Goal: Information Seeking & Learning: Learn about a topic

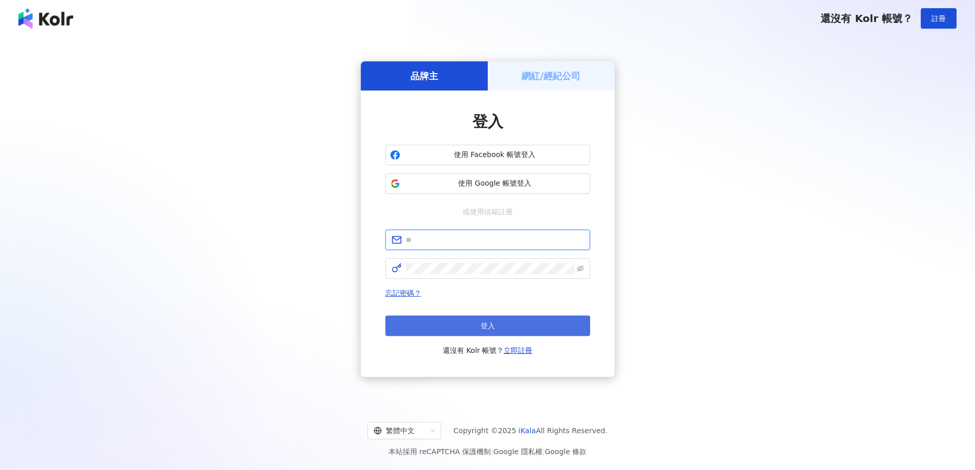
type input "**********"
click at [478, 335] on button "登入" at bounding box center [487, 326] width 205 height 20
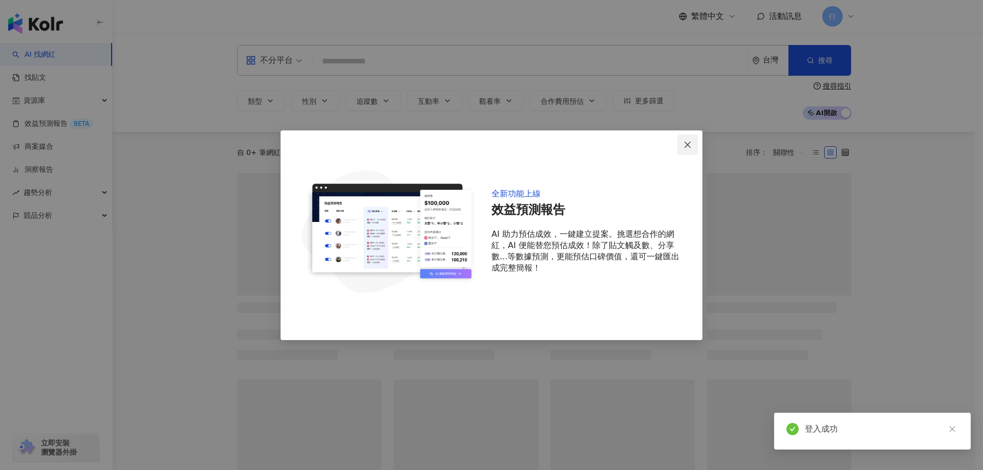
click at [684, 149] on button "Close" at bounding box center [687, 145] width 20 height 20
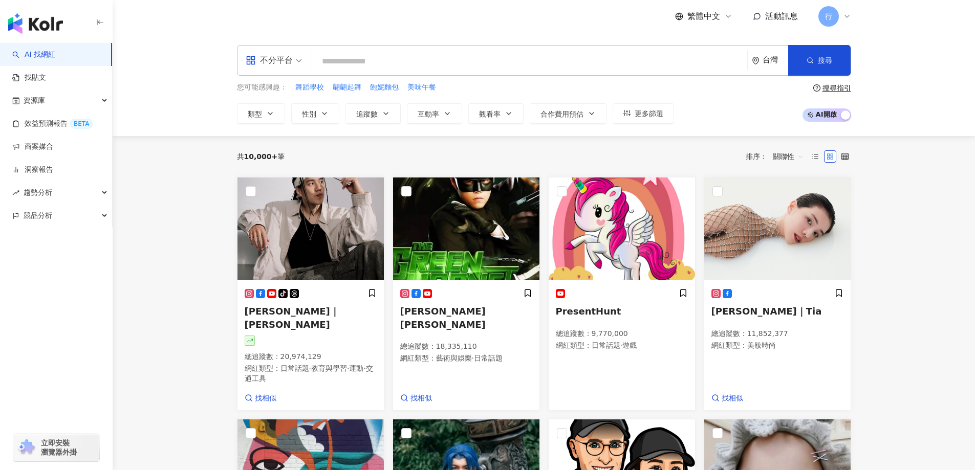
click at [293, 68] on span "不分平台" at bounding box center [274, 60] width 56 height 16
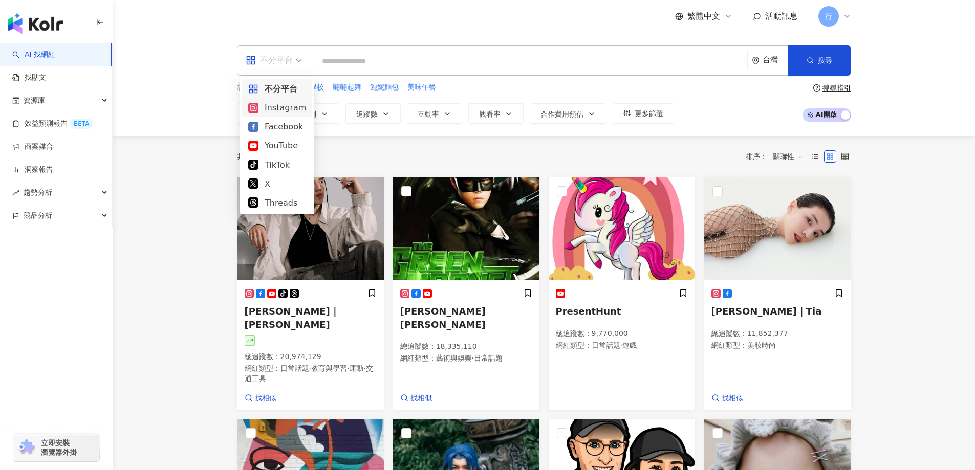
click at [296, 109] on div "Instagram" at bounding box center [277, 107] width 58 height 13
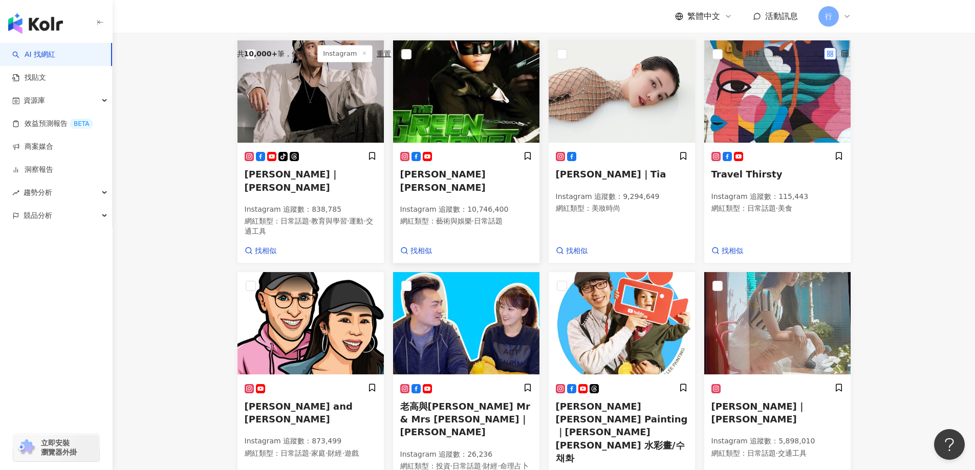
scroll to position [154, 0]
